Goal: Information Seeking & Learning: Learn about a topic

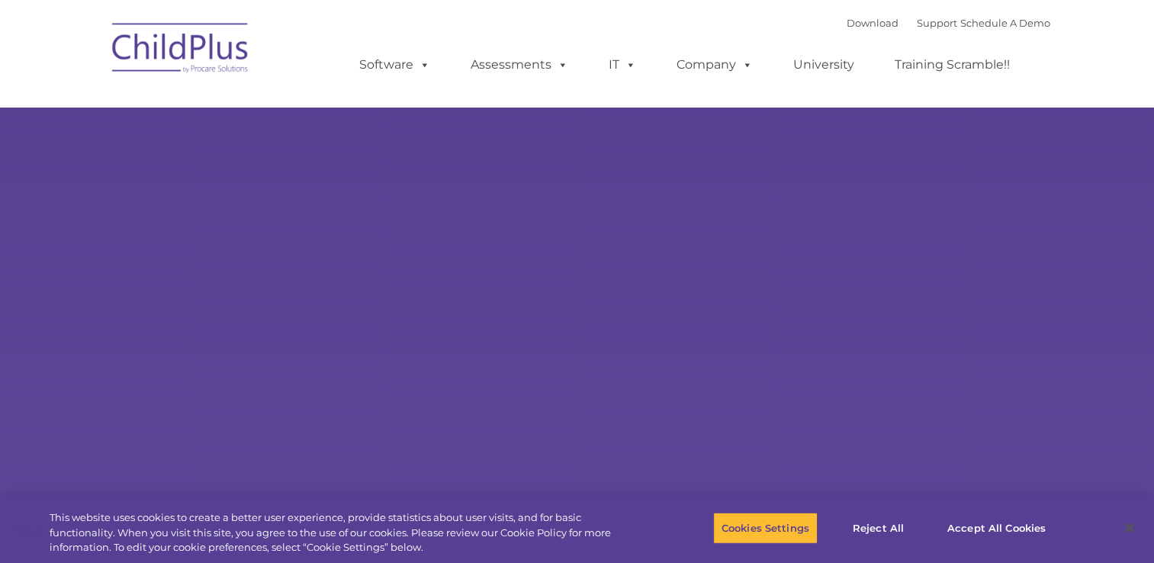
select select "MEDIUM"
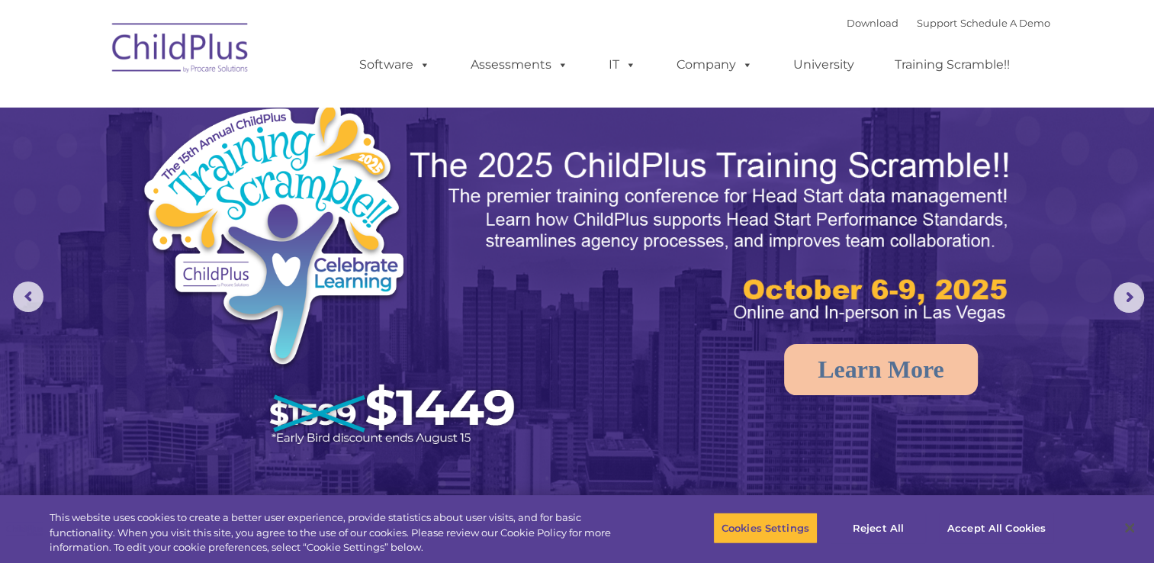
click at [497, 22] on div "Download Support | Schedule A Demo  MENU MENU Software ChildPlus: The original…" at bounding box center [690, 53] width 722 height 84
drag, startPoint x: 433, startPoint y: 0, endPoint x: 1129, endPoint y: 50, distance: 697.4
click at [1129, 50] on nav "Download Support | Schedule A Demo  MENU MENU Software ChildPlus: The original…" at bounding box center [577, 53] width 1154 height 107
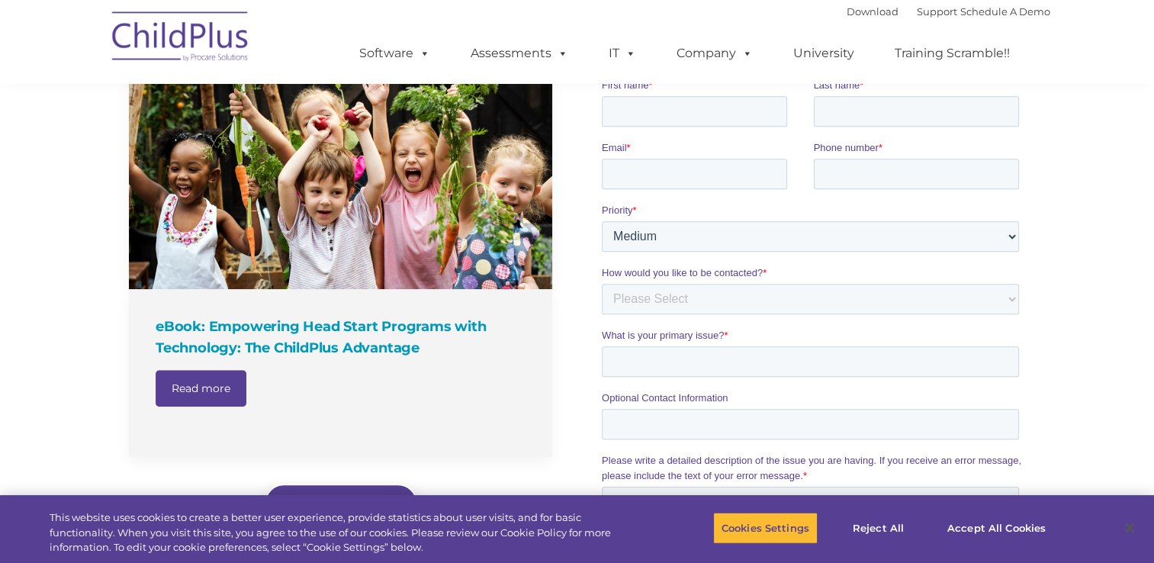
scroll to position [918, 0]
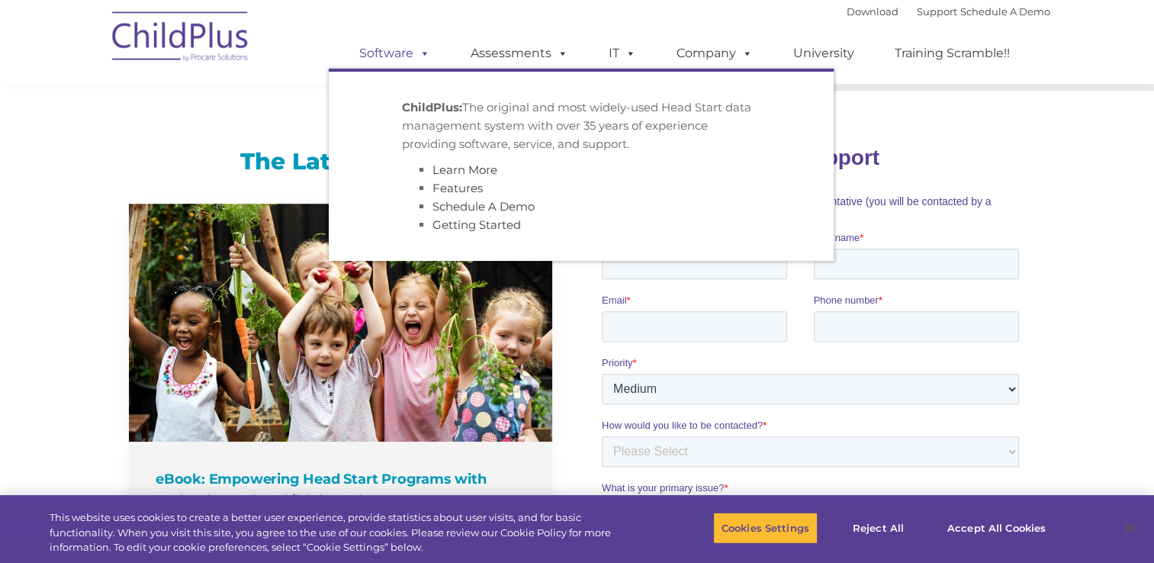
click at [413, 62] on link "Software" at bounding box center [394, 53] width 101 height 31
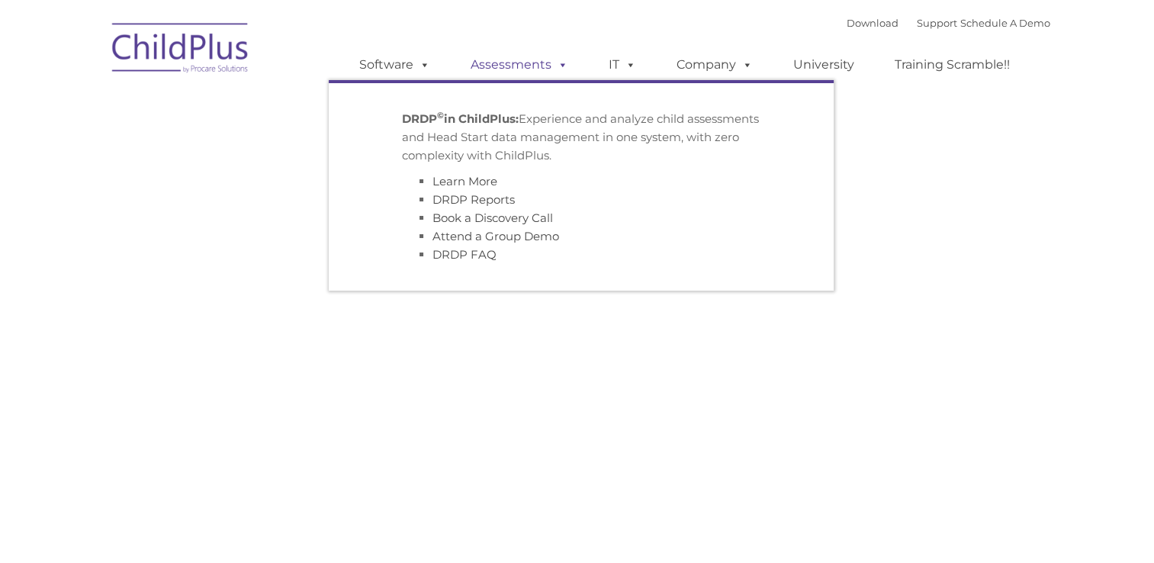
type input ""
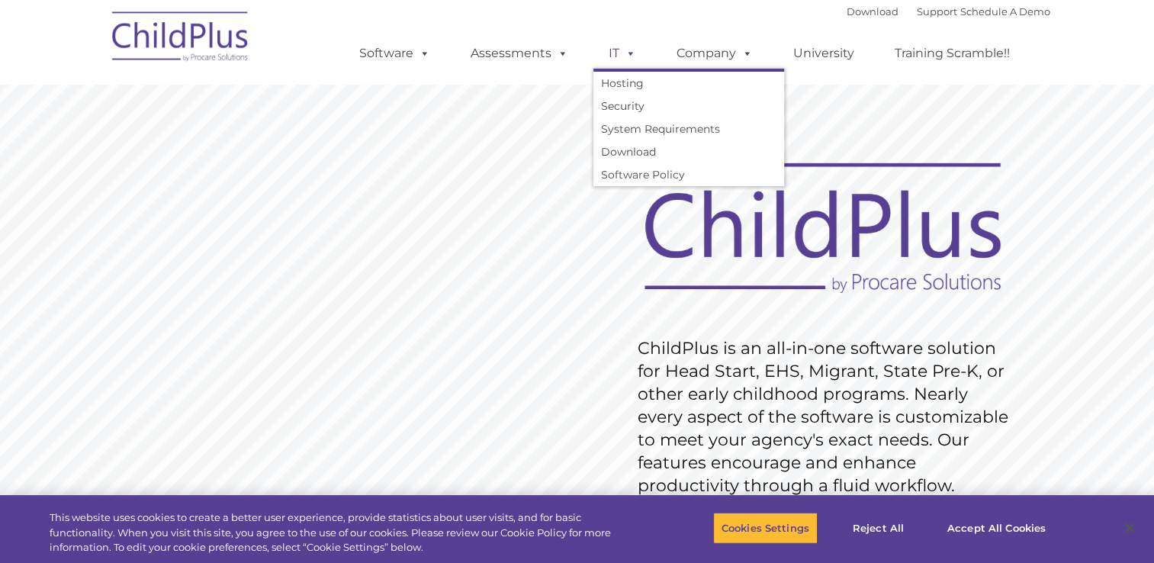
click at [632, 53] on span at bounding box center [627, 53] width 17 height 14
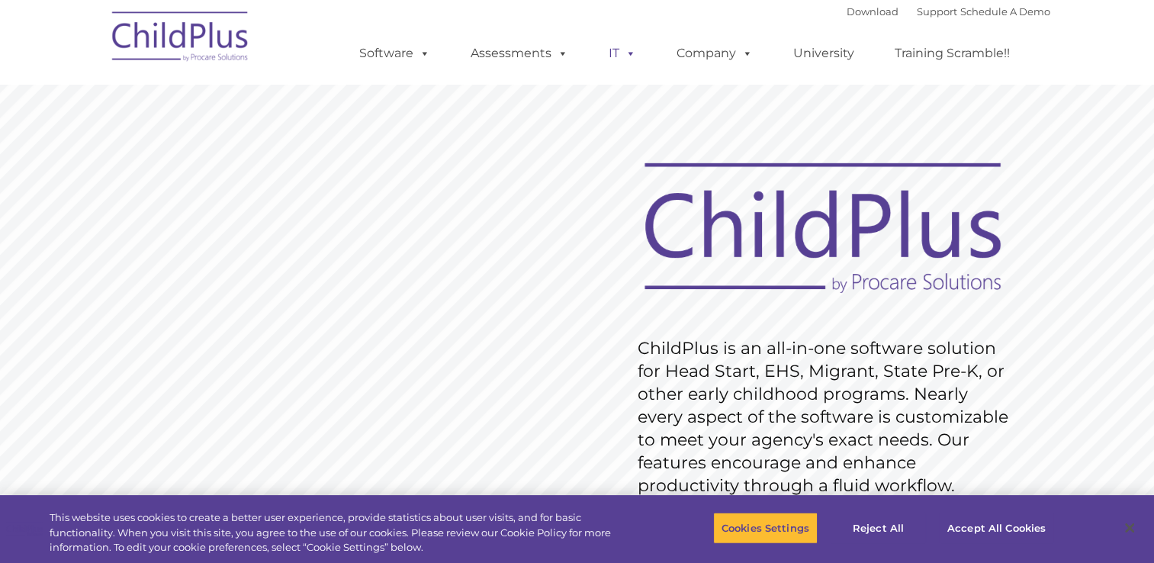
click at [632, 53] on span at bounding box center [627, 53] width 17 height 14
click at [741, 58] on span at bounding box center [744, 53] width 17 height 14
click at [741, 56] on span at bounding box center [744, 53] width 17 height 14
click at [852, 53] on link "University" at bounding box center [824, 53] width 92 height 31
